Goal: Transaction & Acquisition: Purchase product/service

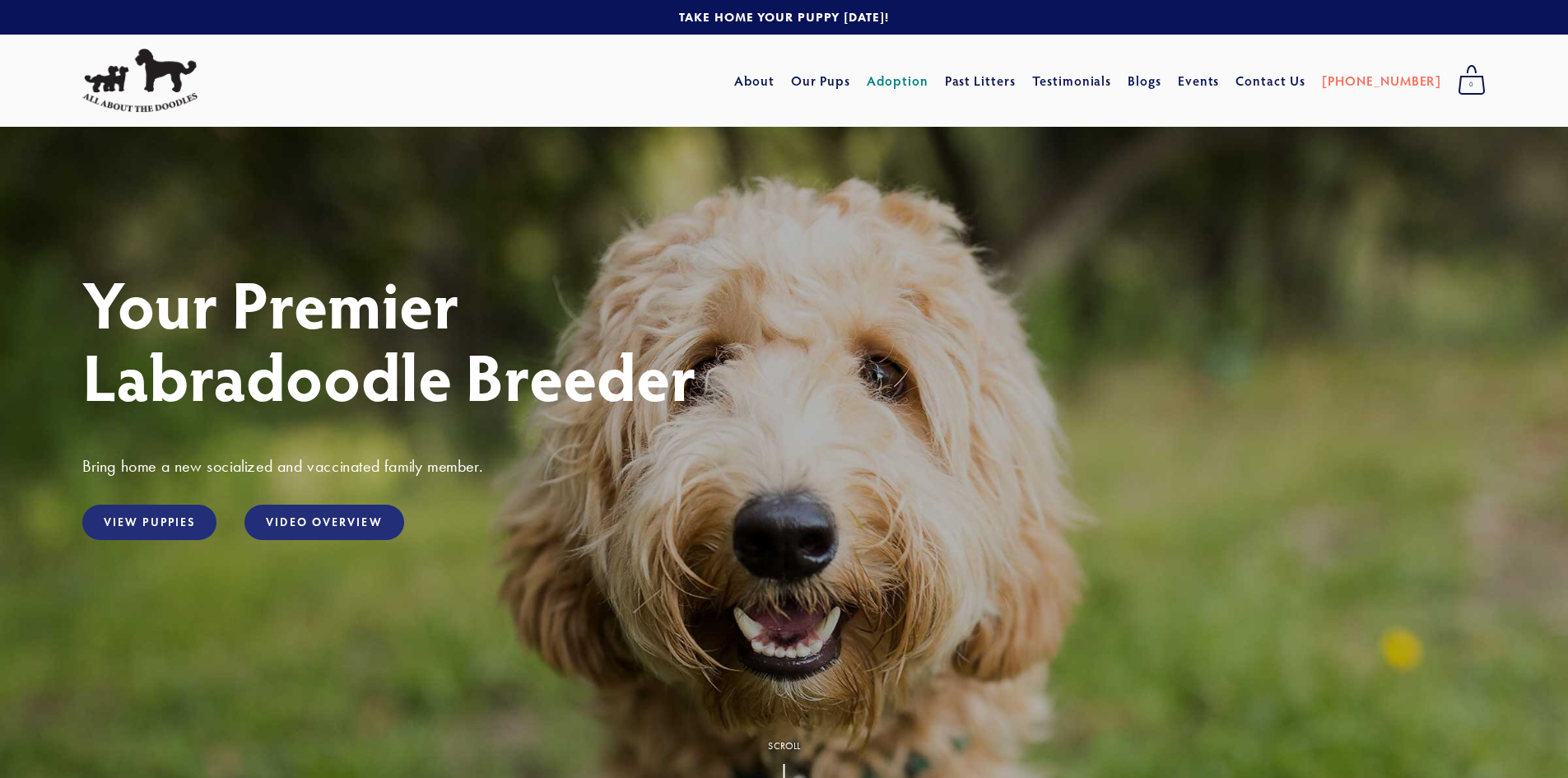
click at [928, 78] on link "Adoption" at bounding box center [897, 80] width 62 height 30
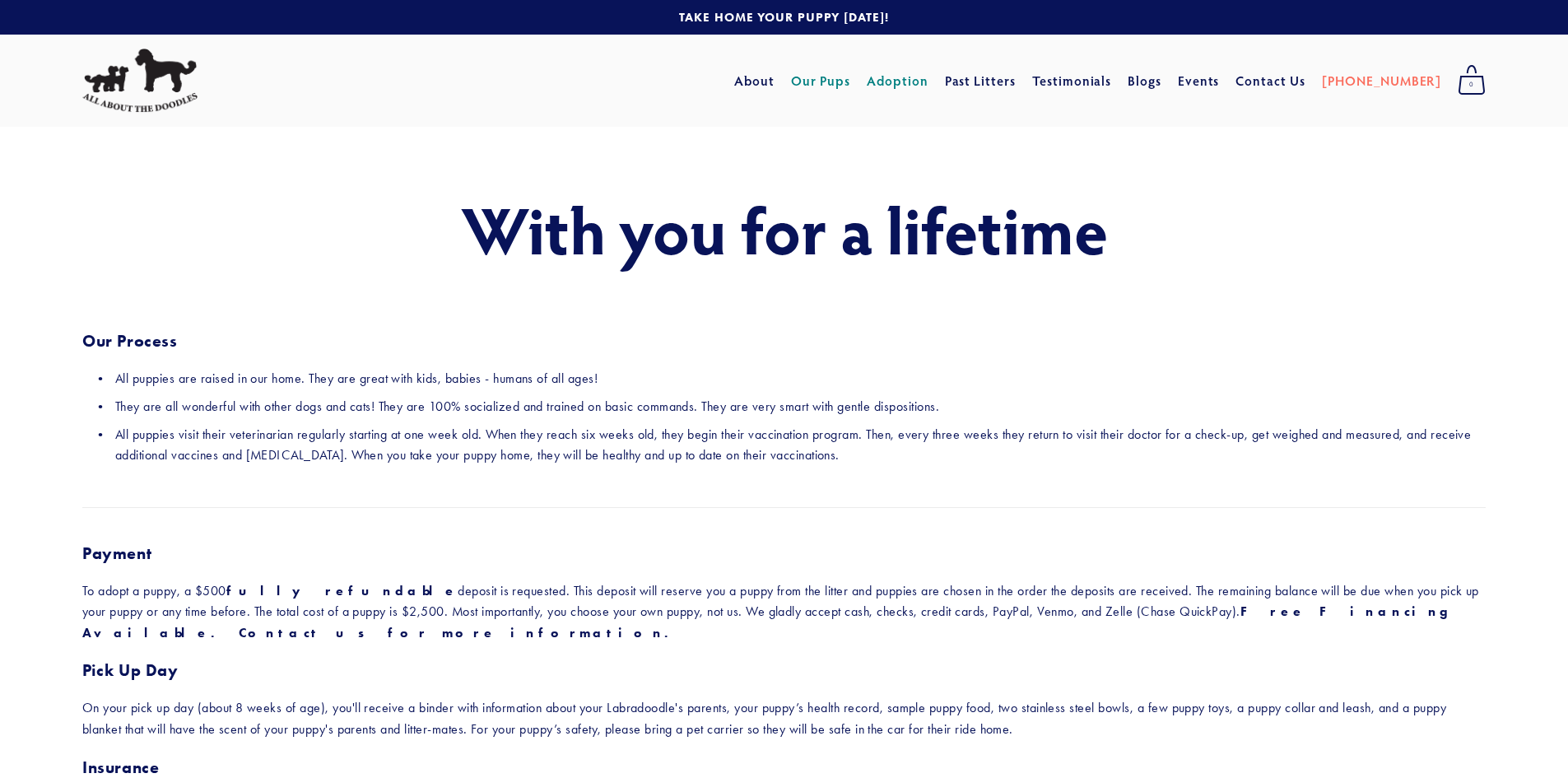
click at [851, 79] on link "Our Pups" at bounding box center [821, 80] width 60 height 30
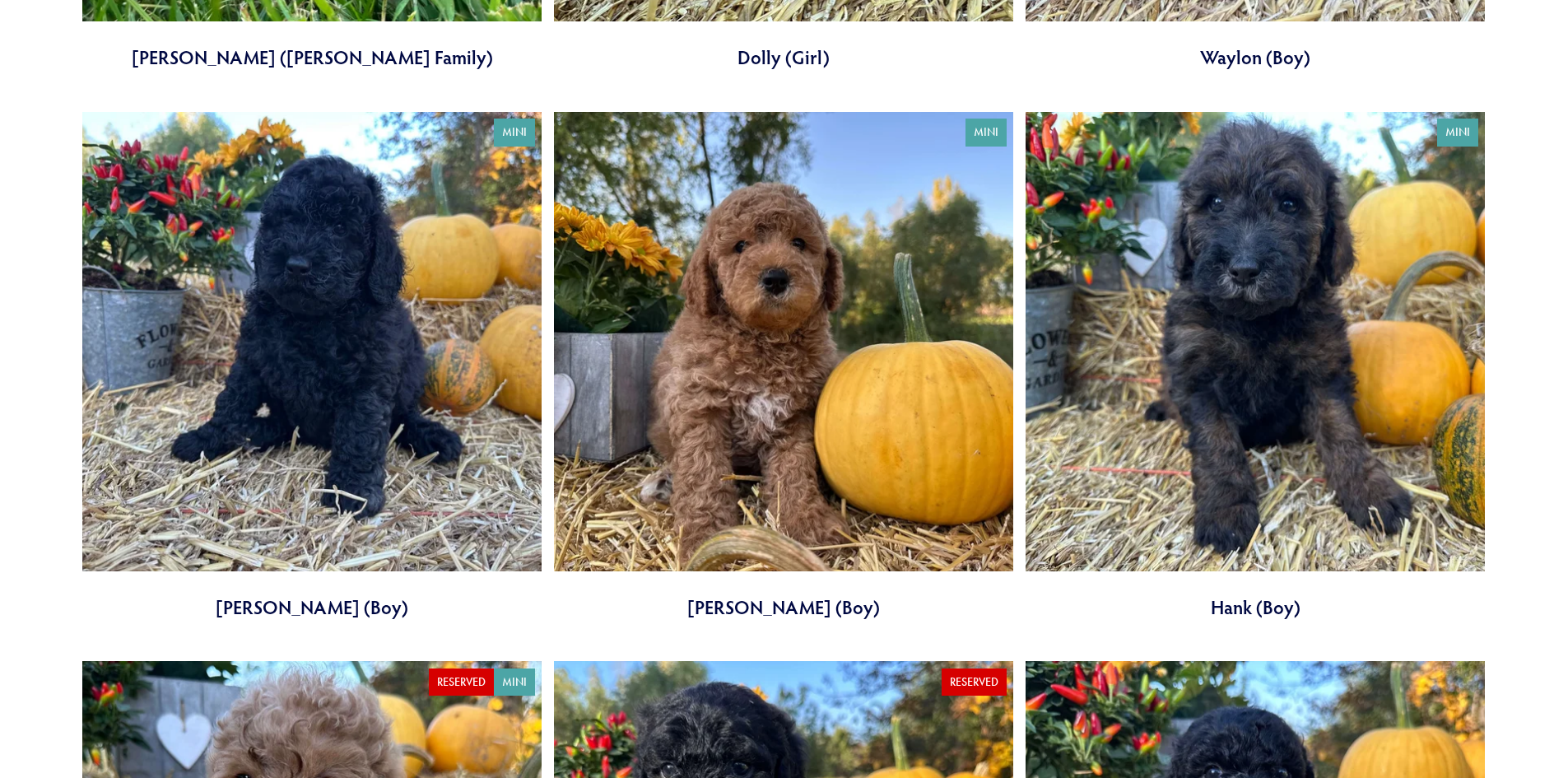
scroll to position [3785, 0]
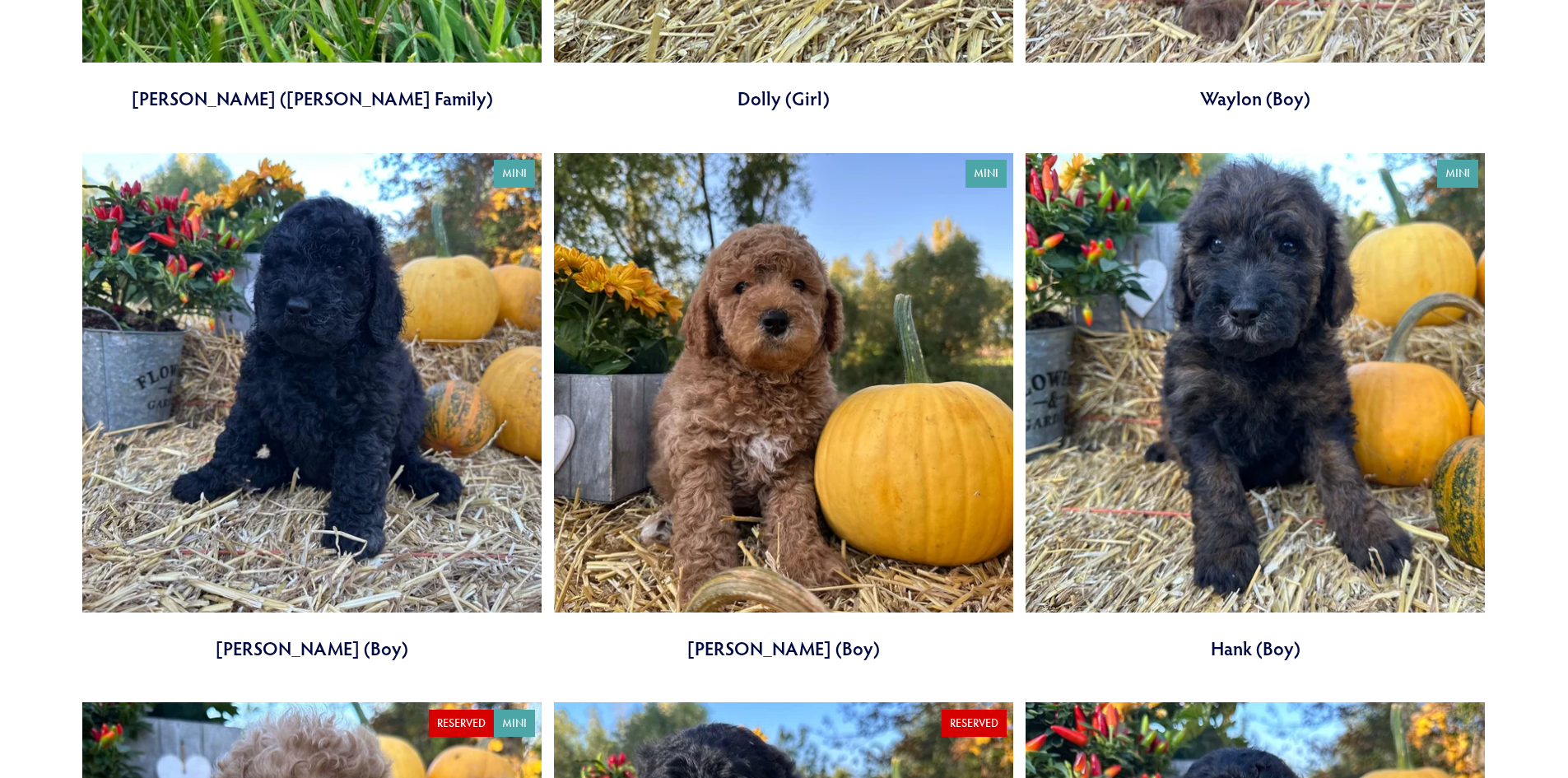
click at [792, 460] on link at bounding box center [784, 407] width 459 height 509
